Goal: Information Seeking & Learning: Learn about a topic

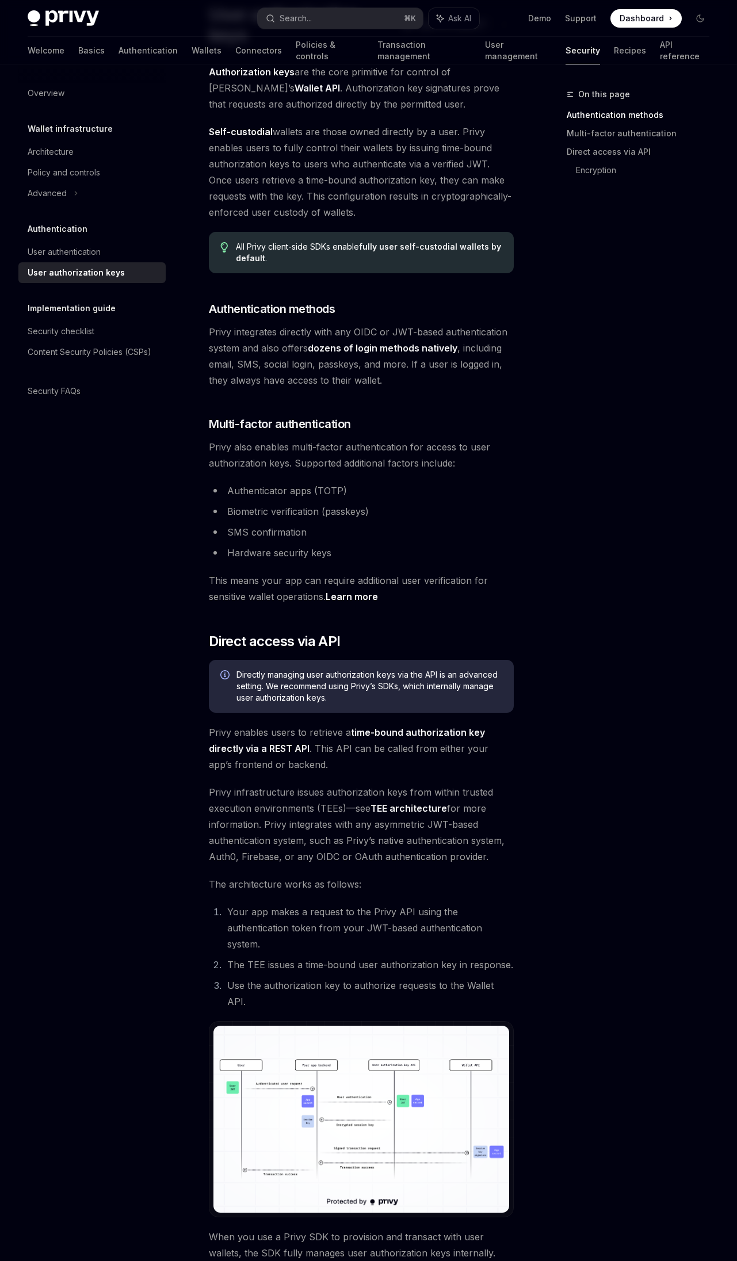
scroll to position [87, 0]
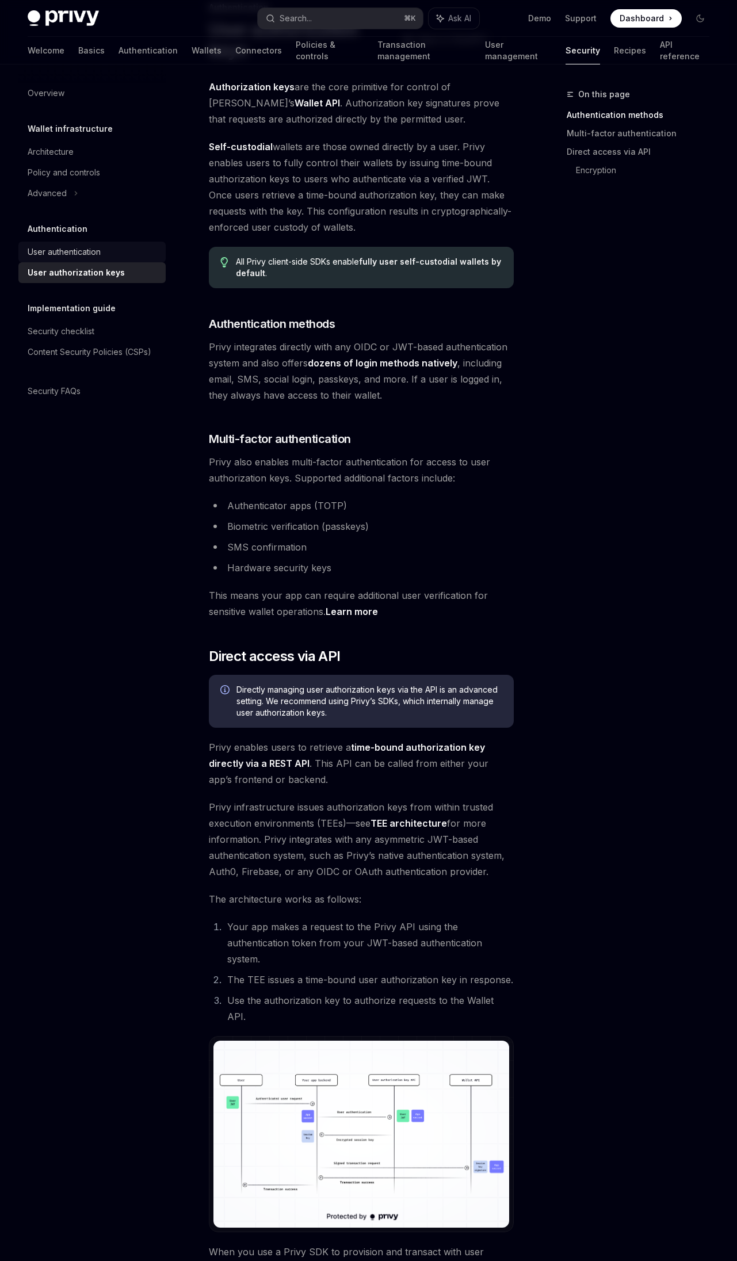
click at [118, 256] on div "User authentication" at bounding box center [93, 252] width 131 height 14
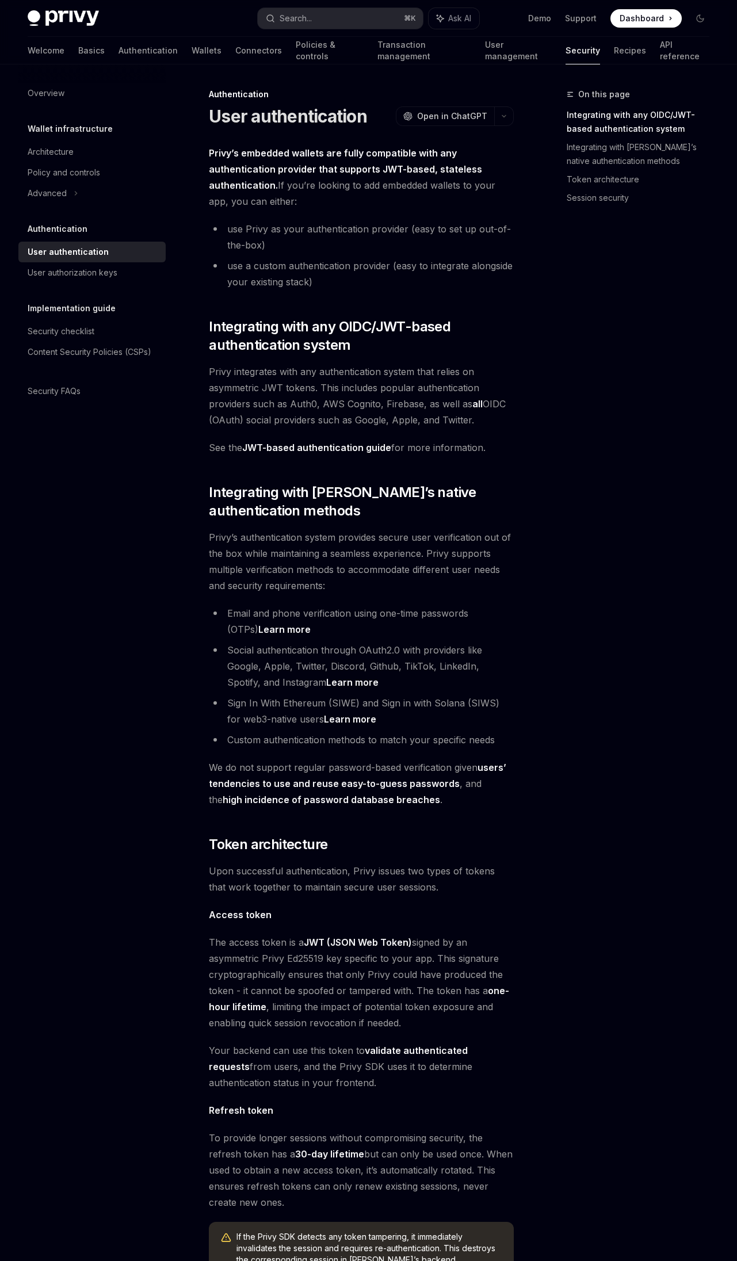
click at [361, 357] on div "Privy’s embedded wallets are fully compatible with any authentication provider …" at bounding box center [361, 842] width 305 height 1394
click at [136, 270] on div "User authorization keys" at bounding box center [93, 273] width 131 height 14
type textarea "*"
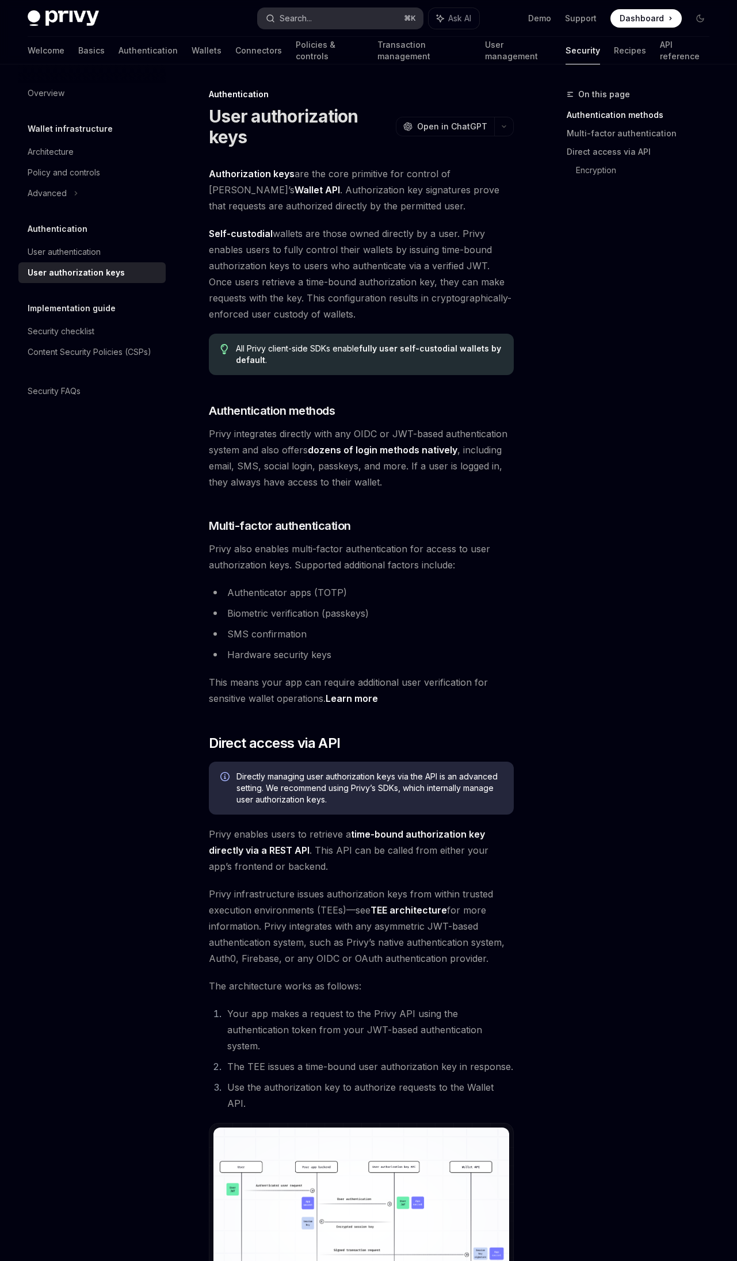
click at [328, 17] on button "Search... ⌘ K" at bounding box center [340, 18] width 164 height 21
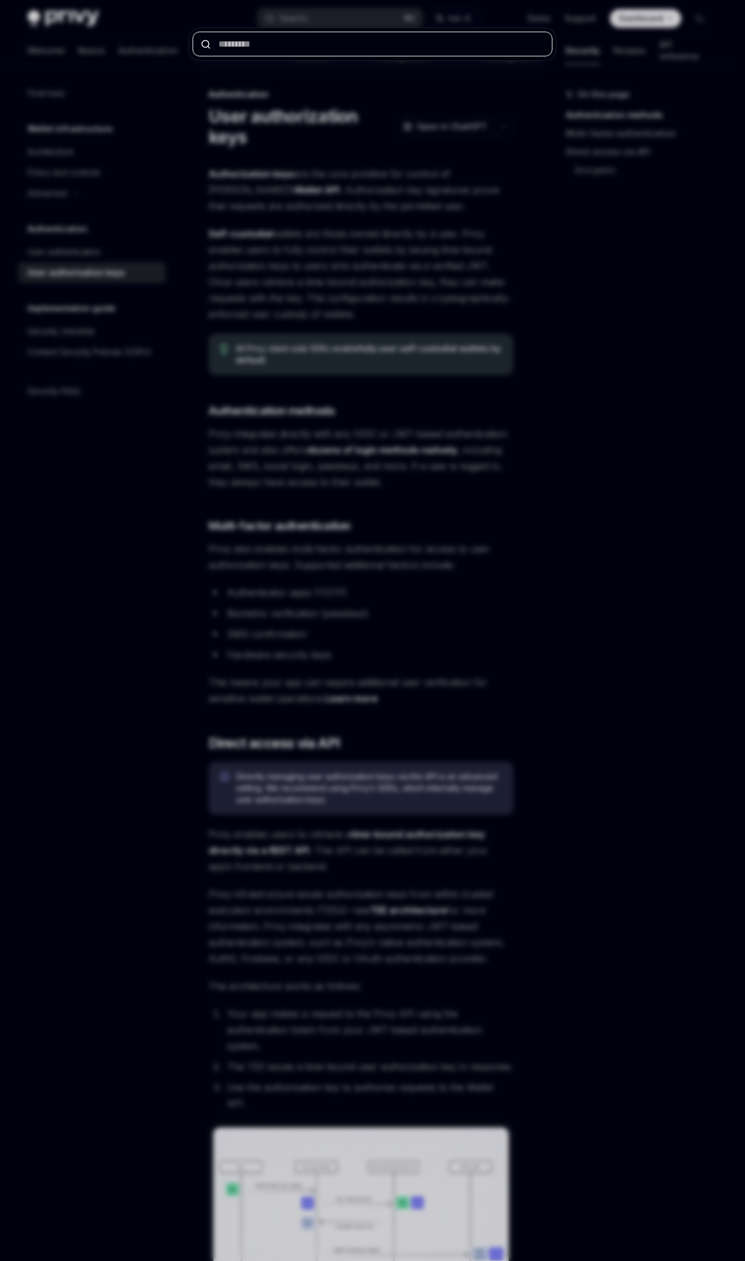
type input "*"
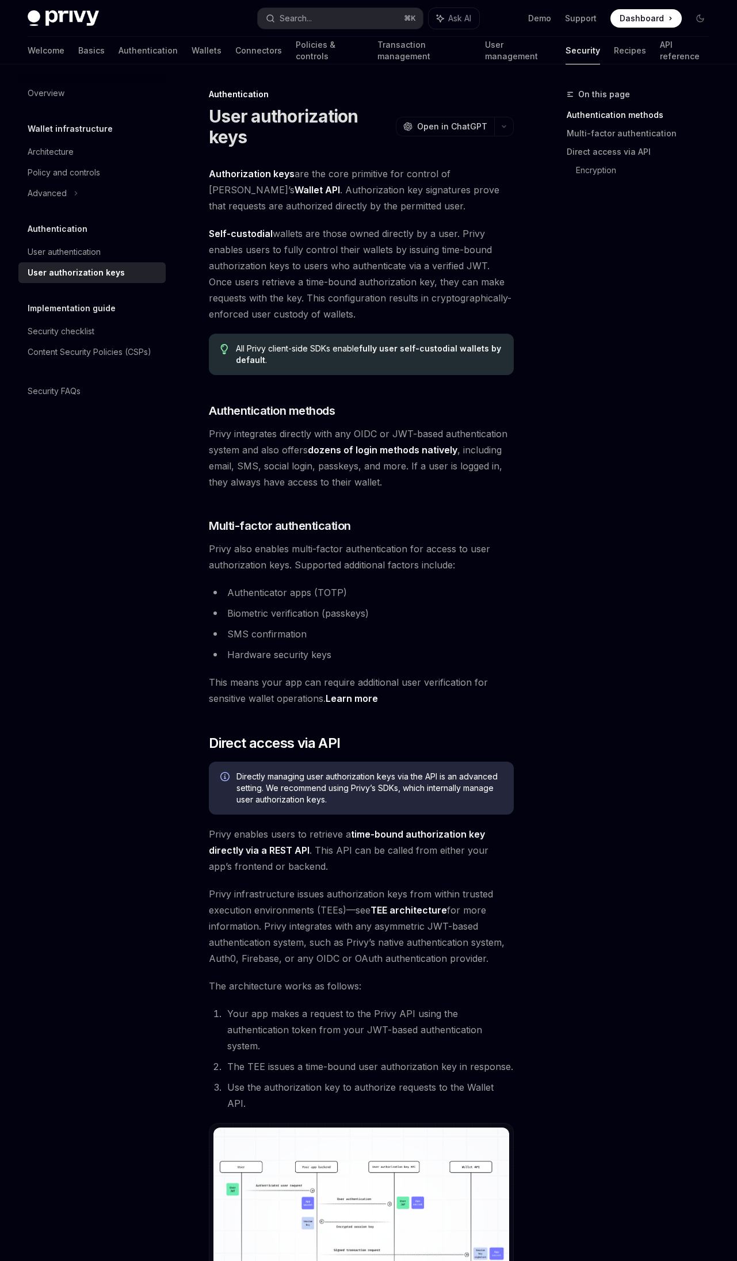
click at [441, 277] on span "Self-custodial wallets are those owned directly by a user. Privy enables users …" at bounding box center [361, 273] width 305 height 97
click at [348, 701] on link "Learn more" at bounding box center [352, 699] width 52 height 12
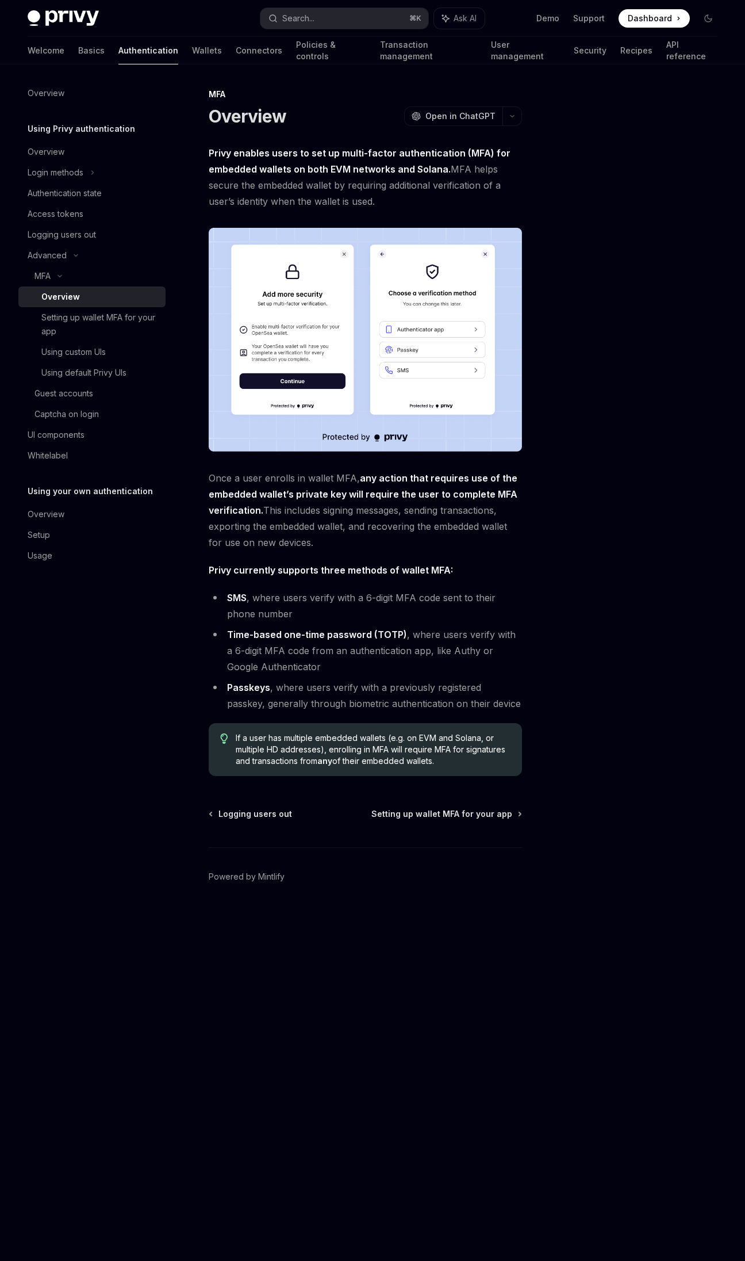
type textarea "*"
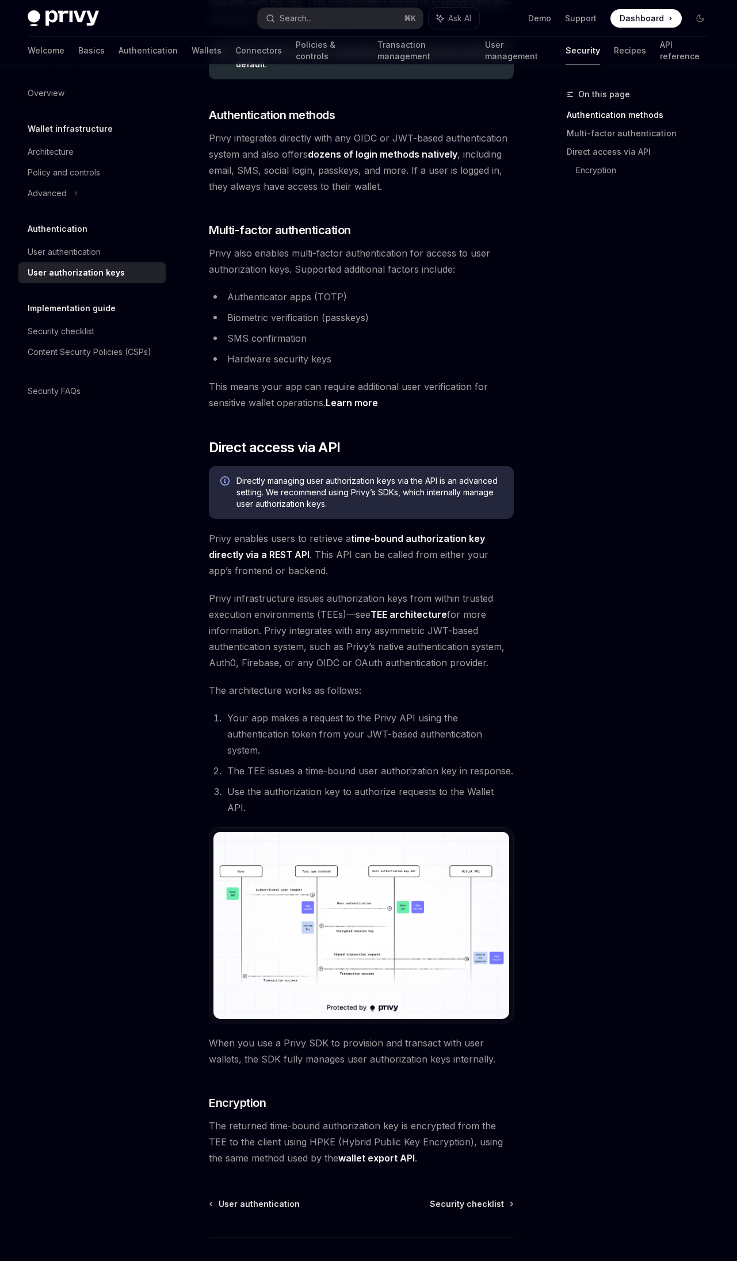
scroll to position [311, 0]
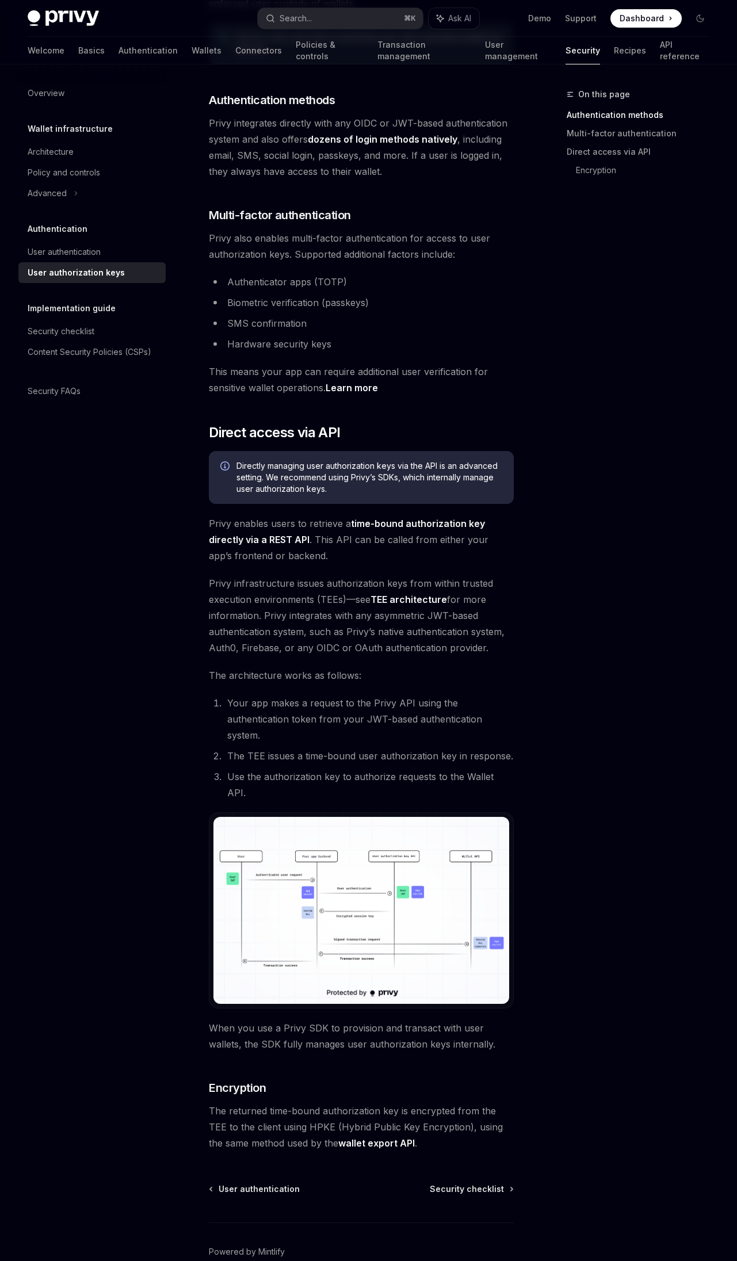
click at [372, 476] on span "Directly managing user authorization keys via the API is an advanced setting. W…" at bounding box center [369, 477] width 266 height 35
